Goal: Information Seeking & Learning: Learn about a topic

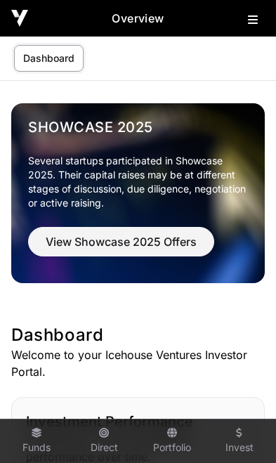
click at [254, 18] on icon at bounding box center [253, 19] width 10 height 11
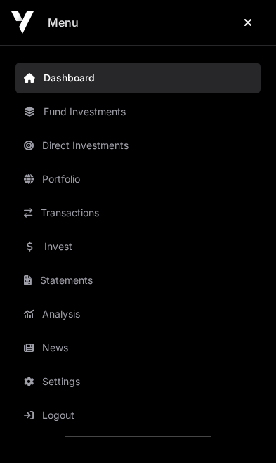
click at [54, 245] on link "Invest" at bounding box center [137, 246] width 245 height 31
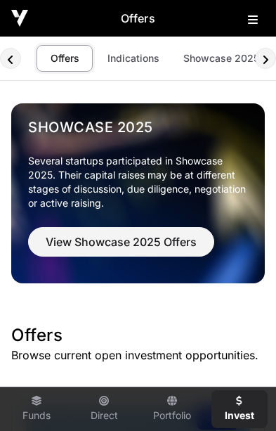
click at [48, 217] on div "Showcase 2025 Several startups participated in Showcase 2025. Their capital rai…" at bounding box center [137, 187] width 231 height 150
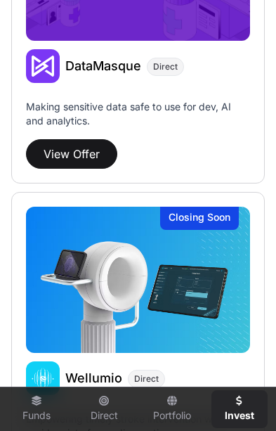
scroll to position [3343, 0]
click at [184, 420] on p "Empowering timely stroke intervention with rapid, point of care diagnostics." at bounding box center [138, 429] width 224 height 34
click at [167, 423] on p "Empowering timely stroke intervention with rapid, point of care diagnostics." at bounding box center [138, 429] width 224 height 34
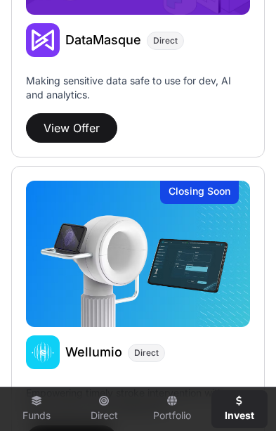
scroll to position [3492, 0]
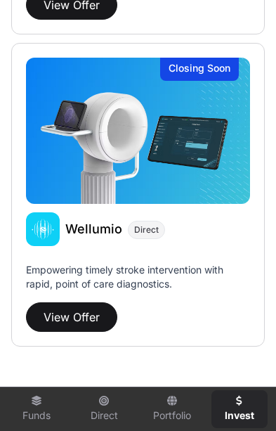
click at [70, 321] on button "View Offer" at bounding box center [71, 317] width 91 height 30
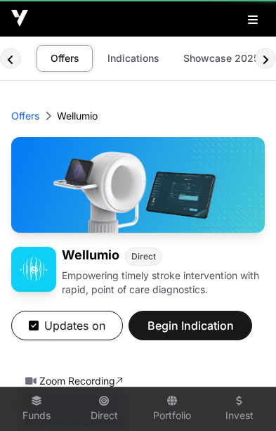
click at [76, 314] on button "Updates on" at bounding box center [67, 326] width 112 height 30
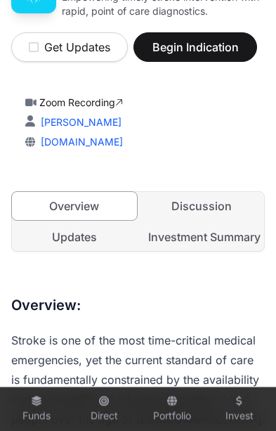
scroll to position [278, 0]
click at [218, 235] on link "Investment Summary" at bounding box center [202, 237] width 125 height 28
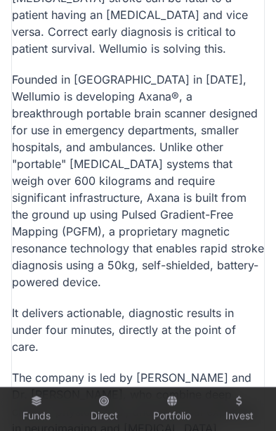
scroll to position [1572, 0]
